Goal: Task Accomplishment & Management: Use online tool/utility

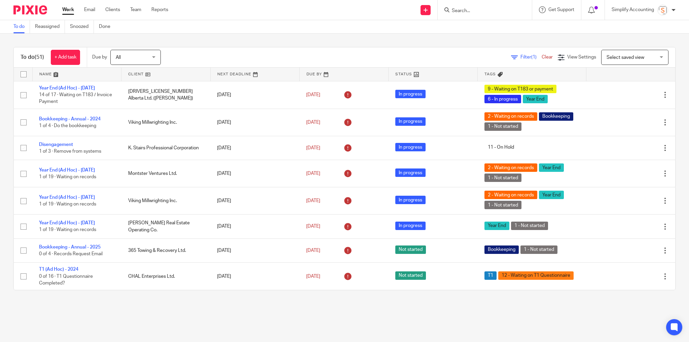
click at [472, 10] on input "Search" at bounding box center [481, 11] width 61 height 6
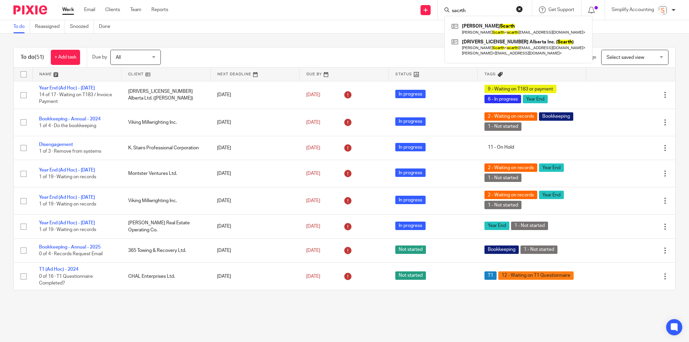
type input "sacrth"
click at [477, 26] on link at bounding box center [518, 28] width 137 height 15
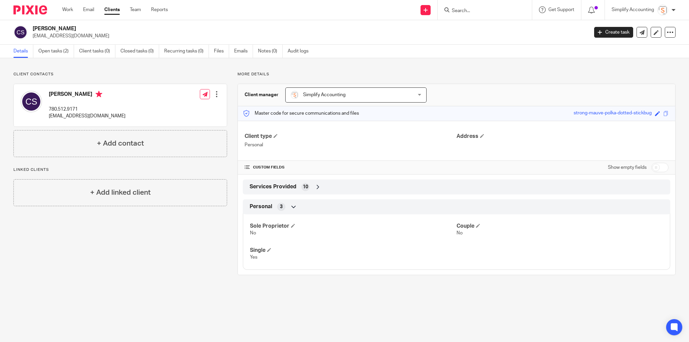
click at [500, 10] on input "Search" at bounding box center [481, 11] width 61 height 6
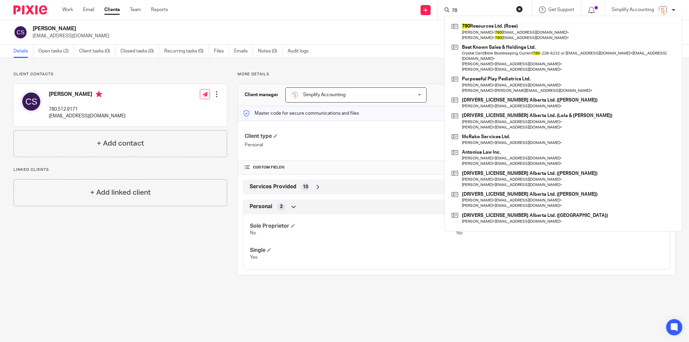
type input "7"
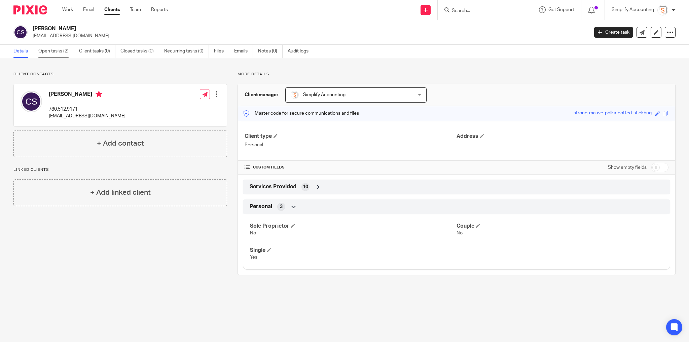
click at [63, 50] on link "Open tasks (2)" at bounding box center [56, 51] width 36 height 13
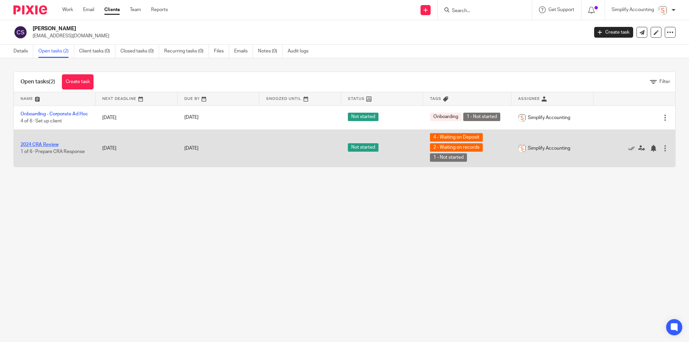
click at [41, 146] on link "2024 CRA Review" at bounding box center [40, 144] width 38 height 5
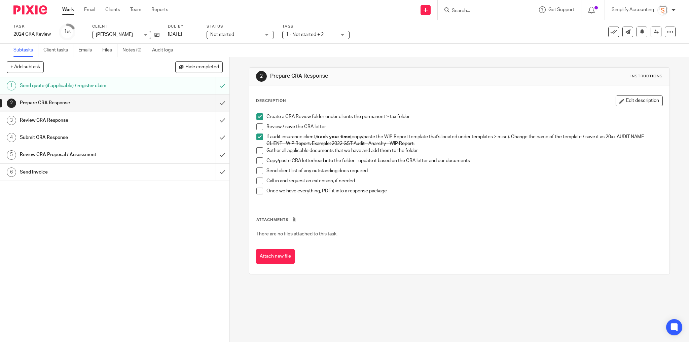
click at [129, 169] on h1 "Send Invoice" at bounding box center [83, 172] width 126 height 10
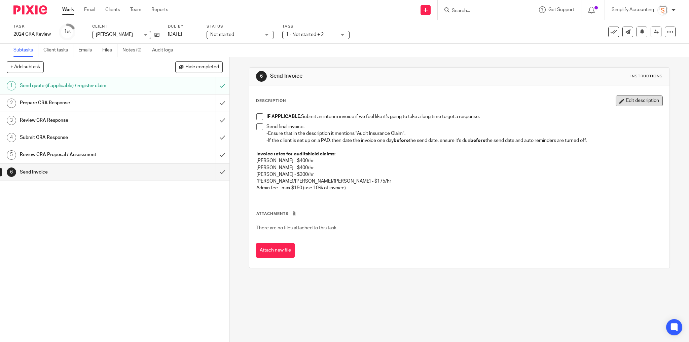
click at [646, 101] on button "Edit description" at bounding box center [639, 101] width 47 height 11
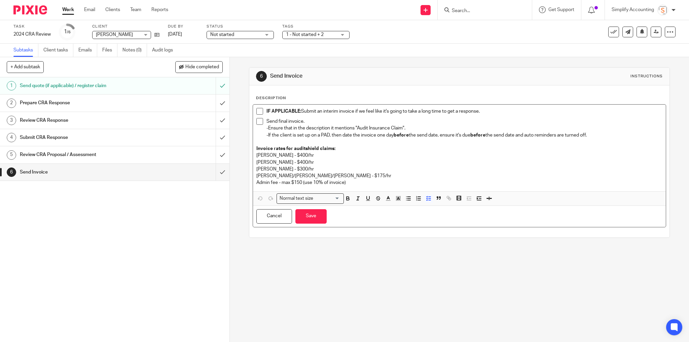
click at [610, 132] on p "-Ensure that in the description it mentions "Audit Insurance Claim". -If the cl…" at bounding box center [465, 132] width 397 height 14
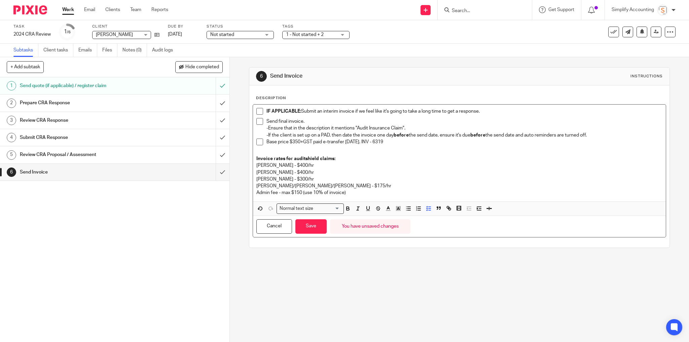
drag, startPoint x: 401, startPoint y: 144, endPoint x: 265, endPoint y: 143, distance: 136.3
click at [267, 143] on p "Base price $350+GST paid e-transfer Sept 24, 2025. INV - 6319" at bounding box center [465, 142] width 397 height 7
click at [347, 207] on icon "button" at bounding box center [348, 208] width 2 height 2
click at [397, 208] on rect "button" at bounding box center [397, 208] width 0 height 0
click at [442, 217] on li "color:#FDA1FF" at bounding box center [444, 217] width 5 height 5
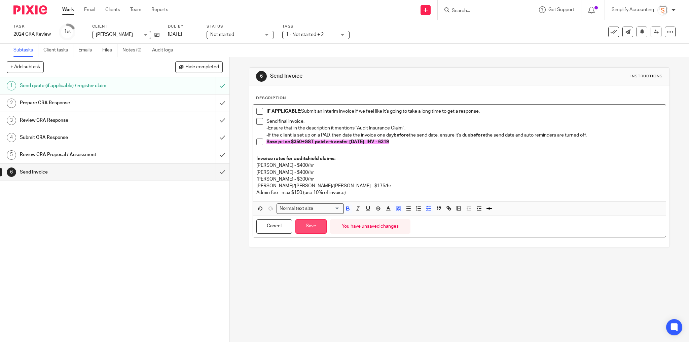
click at [313, 229] on button "Save" at bounding box center [311, 226] width 31 height 14
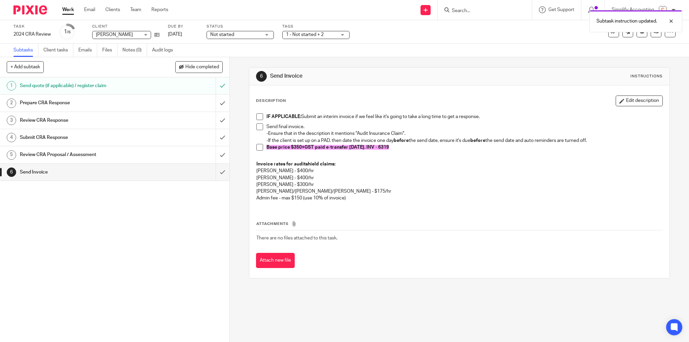
click at [258, 149] on span at bounding box center [260, 147] width 7 height 7
click at [71, 7] on link "Work" at bounding box center [68, 9] width 12 height 7
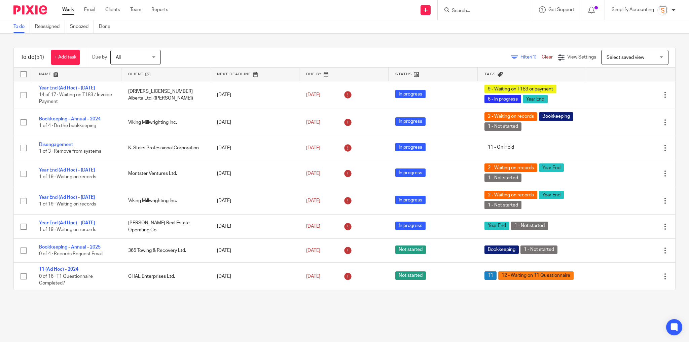
click at [472, 11] on input "Search" at bounding box center [481, 11] width 61 height 6
type input "306.850.0133"
click at [519, 7] on button "reset" at bounding box center [519, 9] width 7 height 7
